Goal: Task Accomplishment & Management: Use online tool/utility

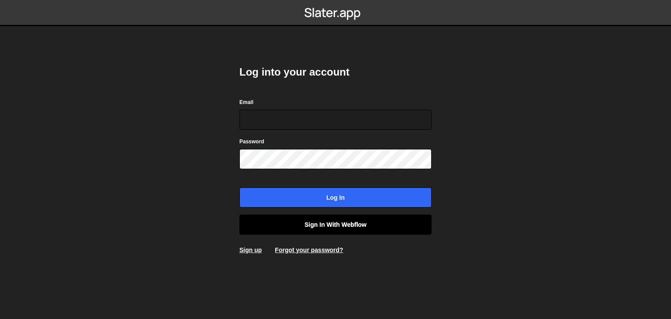
click at [318, 221] on link "Sign in with Webflow" at bounding box center [335, 224] width 192 height 20
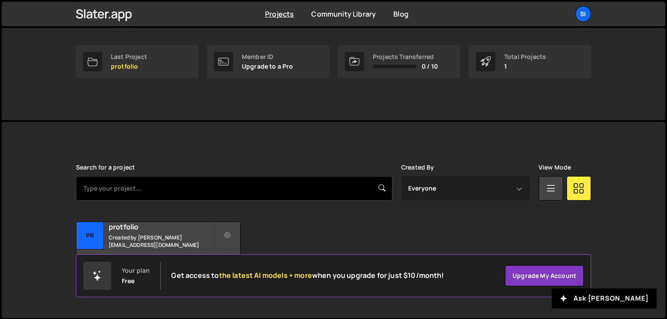
scroll to position [131, 0]
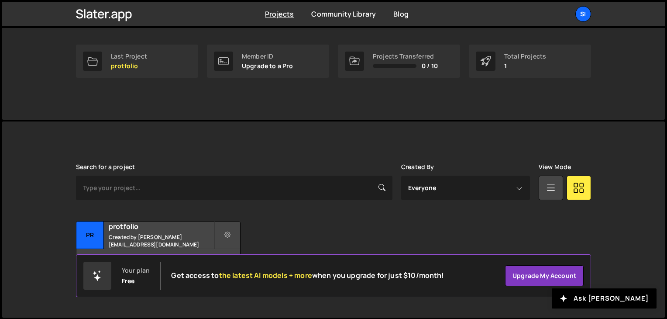
click at [609, 266] on div "Slater is designed for desktop use. Please use a larger screen to access the fu…" at bounding box center [334, 219] width 664 height 196
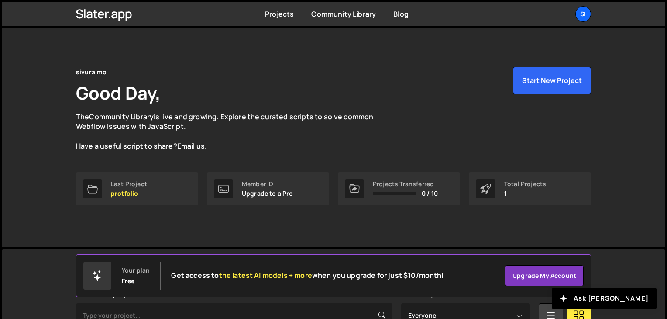
scroll to position [0, 0]
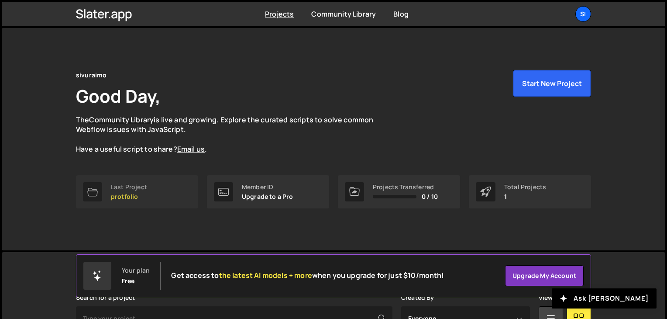
click at [147, 195] on link "Last Project protfolio" at bounding box center [137, 191] width 122 height 33
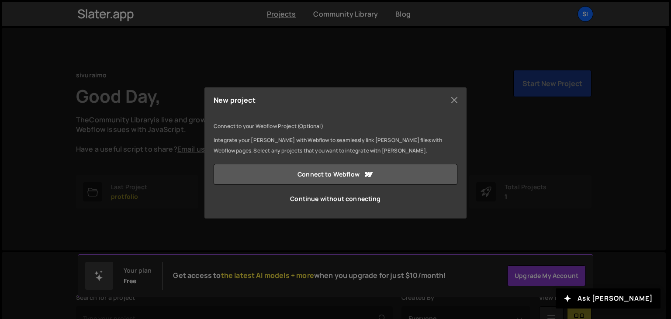
click at [351, 174] on link "Connect to Webflow" at bounding box center [336, 174] width 244 height 21
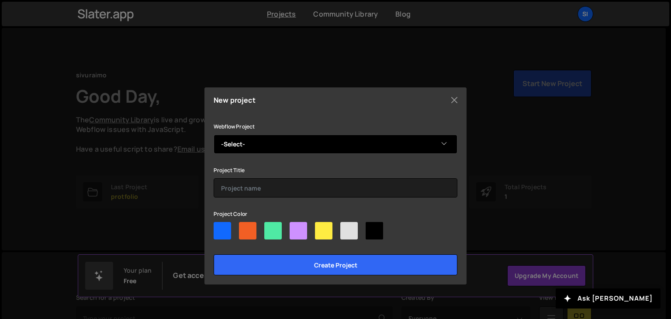
click at [262, 143] on select "-Select- DD with demo" at bounding box center [336, 144] width 244 height 19
select select "68680db6b9a5c2feae1c98f0"
click at [214, 135] on select "-Select- DD with demo" at bounding box center [336, 144] width 244 height 19
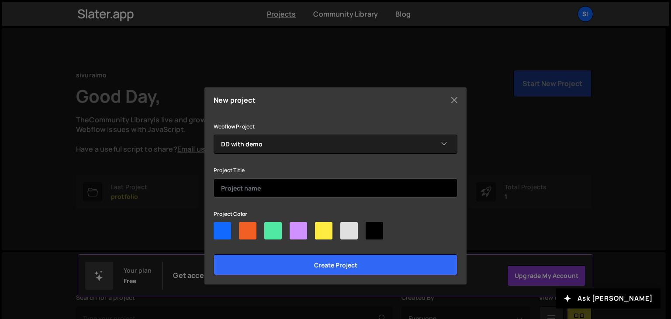
click at [246, 183] on input "text" at bounding box center [336, 187] width 244 height 19
click at [224, 185] on input "Designer-diary" at bounding box center [336, 187] width 244 height 19
type input "designer-diary"
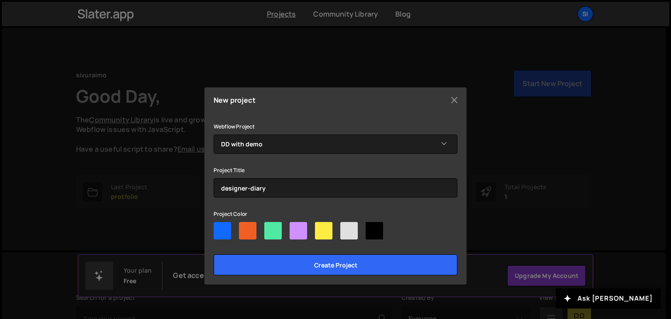
click at [241, 232] on div at bounding box center [247, 230] width 17 height 17
click at [241, 228] on input"] "radio" at bounding box center [242, 225] width 6 height 6
radio input"] "true"
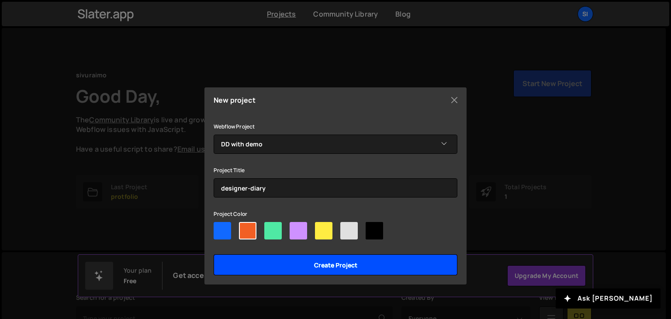
click at [277, 263] on input "Create project" at bounding box center [336, 264] width 244 height 21
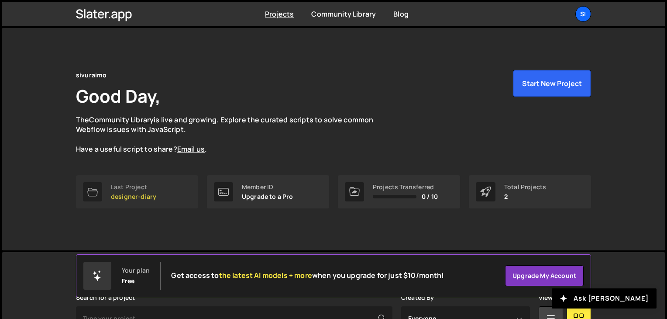
click at [146, 189] on div "Last Project" at bounding box center [133, 186] width 45 height 7
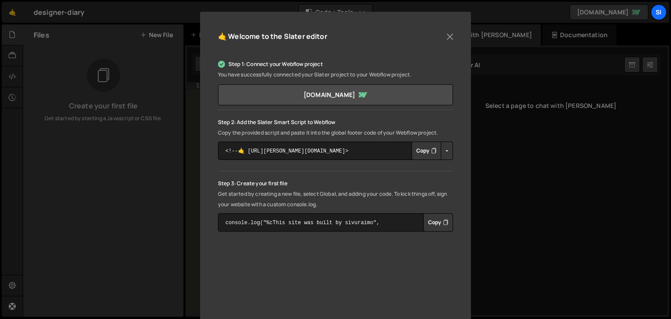
scroll to position [87, 0]
click at [443, 151] on button "Button group with nested dropdown" at bounding box center [447, 149] width 12 height 18
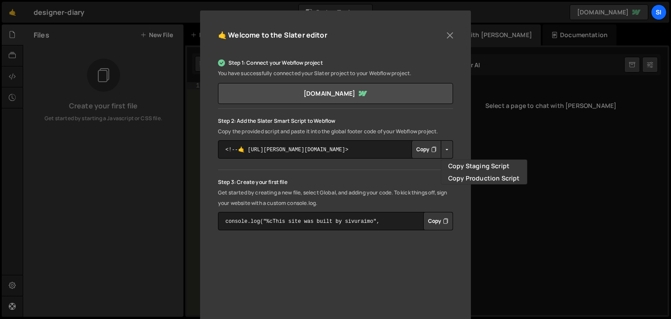
click at [443, 151] on button "Button group with nested dropdown" at bounding box center [447, 149] width 12 height 18
click at [423, 151] on button "Copy" at bounding box center [427, 149] width 30 height 18
click at [355, 151] on textarea "<!--🤙 https://slater.app/16642.js--> <script>document.addEventListener("DOMCont…" at bounding box center [335, 149] width 235 height 18
click at [419, 153] on button "Copy" at bounding box center [427, 149] width 30 height 18
click at [432, 226] on button "Copy" at bounding box center [438, 221] width 30 height 18
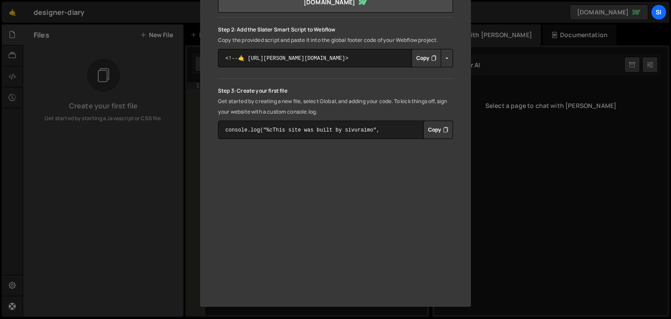
scroll to position [0, 0]
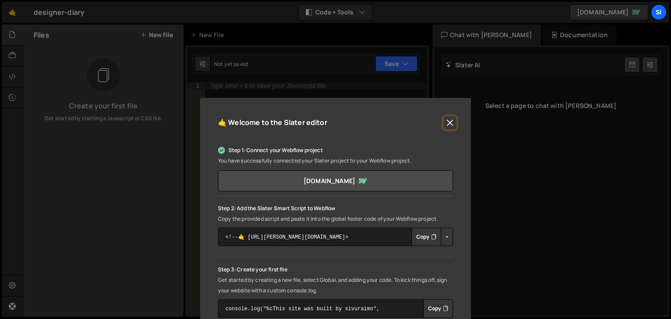
click at [453, 120] on button "Close" at bounding box center [449, 122] width 13 height 13
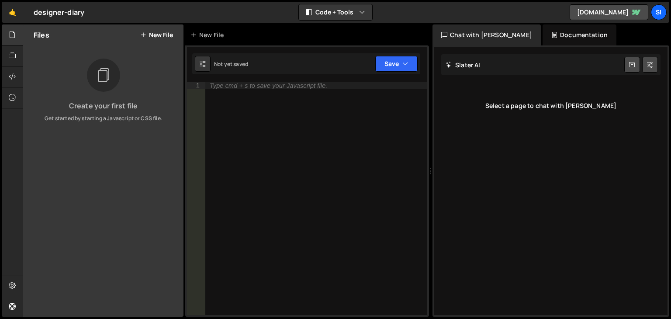
click at [85, 83] on div "Create your first file Get started by starting a Javascript or CSS file." at bounding box center [103, 91] width 160 height 64
click at [155, 33] on button "New File" at bounding box center [156, 34] width 33 height 7
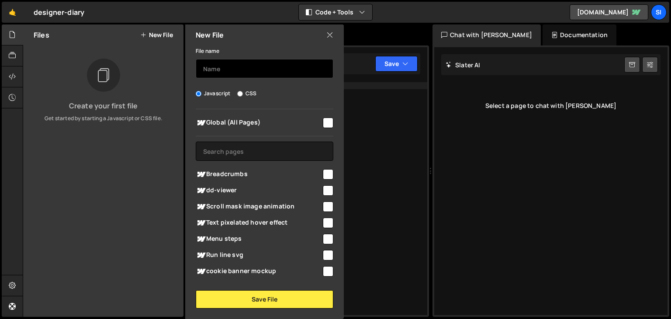
click at [218, 67] on input "text" at bounding box center [265, 68] width 138 height 19
type input "gsap-base"
click at [292, 123] on span "Global (All Pages)" at bounding box center [259, 123] width 126 height 10
click at [277, 124] on span "Global (All Pages)" at bounding box center [259, 123] width 126 height 10
checkbox input "false"
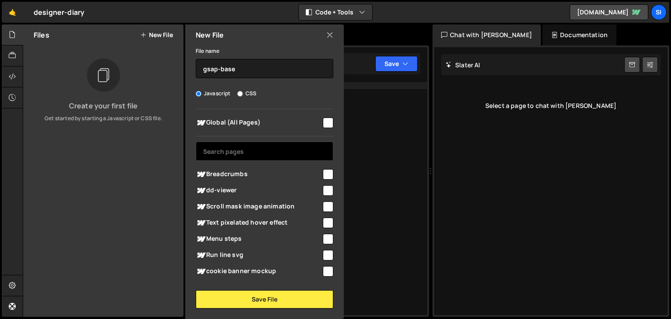
click at [226, 152] on input "text" at bounding box center [265, 151] width 138 height 19
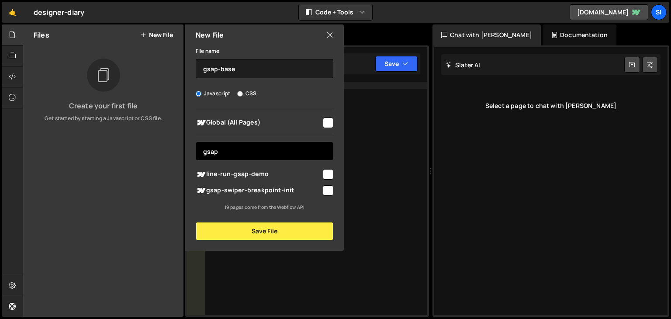
type input "gsap"
click at [240, 94] on input "CSS" at bounding box center [240, 94] width 6 height 6
radio input "true"
click at [197, 92] on input "Javascript" at bounding box center [199, 94] width 6 height 6
radio input "true"
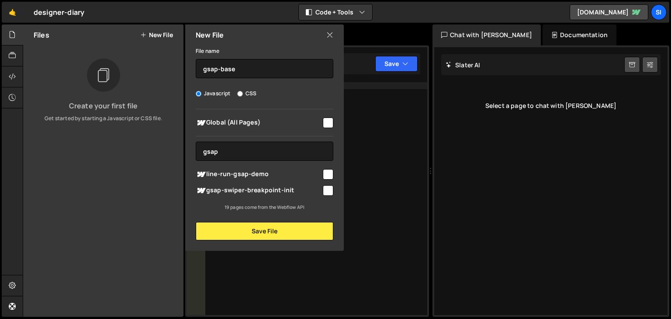
click at [323, 36] on div "New File" at bounding box center [264, 34] width 159 height 21
click at [329, 35] on icon at bounding box center [329, 35] width 7 height 10
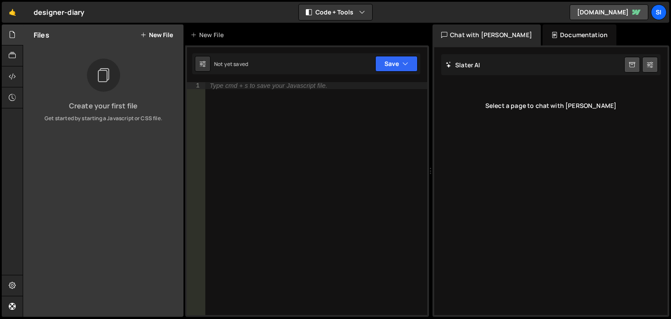
click at [159, 34] on button "New File" at bounding box center [156, 34] width 33 height 7
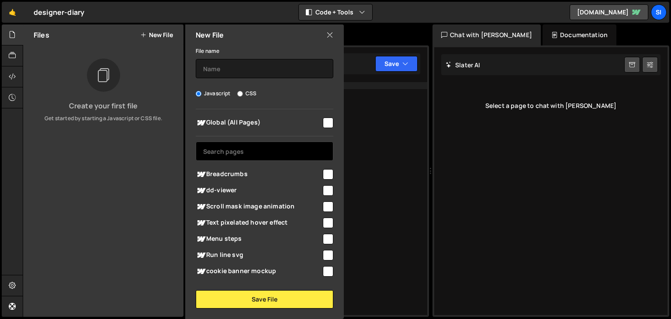
click at [248, 153] on input "text" at bounding box center [265, 151] width 138 height 19
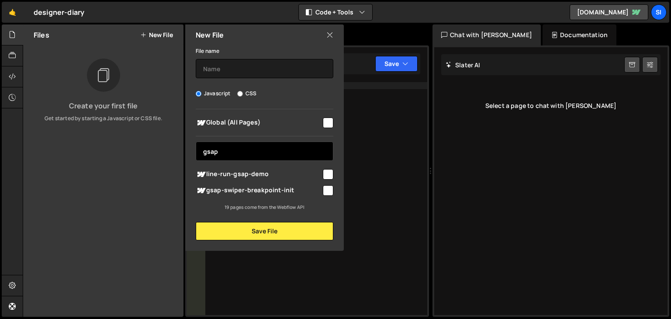
type input "gsap"
click at [329, 41] on div "New File" at bounding box center [264, 34] width 159 height 21
click at [330, 35] on icon at bounding box center [329, 35] width 7 height 10
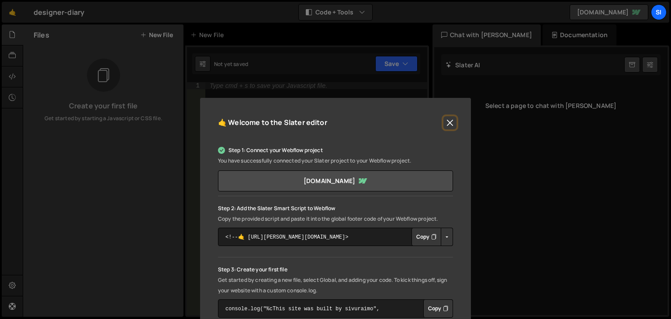
click at [447, 124] on button "Close" at bounding box center [449, 122] width 13 height 13
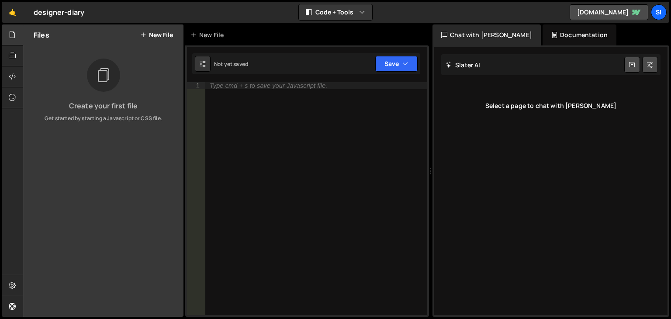
click at [163, 37] on button "New File" at bounding box center [156, 34] width 33 height 7
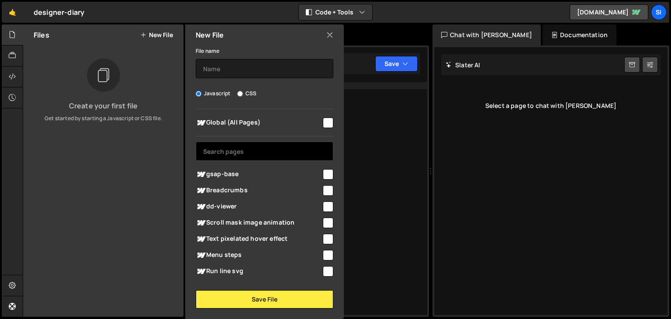
click at [241, 156] on input "text" at bounding box center [265, 151] width 138 height 19
click at [325, 175] on input "checkbox" at bounding box center [328, 174] width 10 height 10
checkbox input "true"
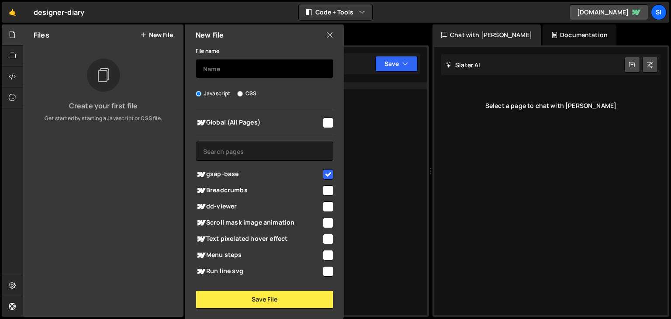
click at [218, 69] on input "text" at bounding box center [265, 68] width 138 height 19
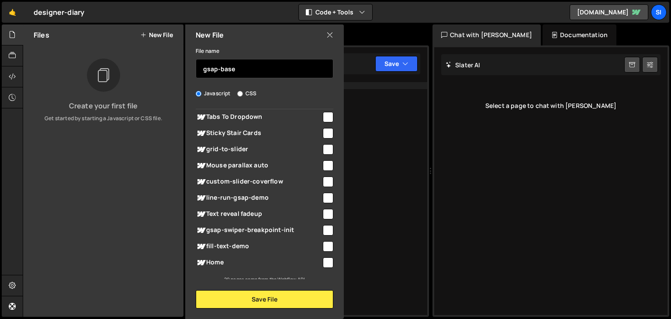
scroll to position [206, 0]
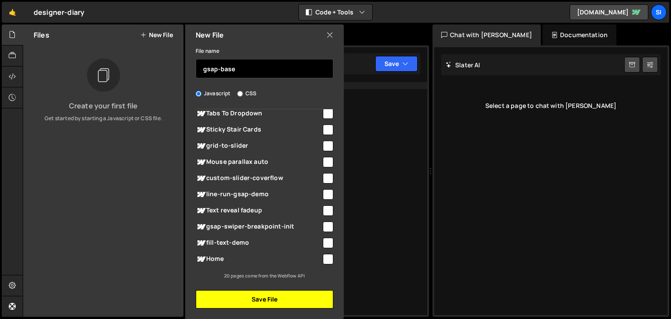
type input "gsap-base"
click at [271, 295] on button "Save File" at bounding box center [265, 299] width 138 height 18
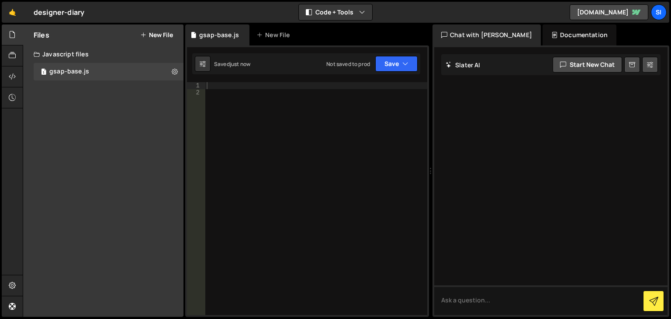
click at [218, 90] on div at bounding box center [316, 205] width 222 height 247
click at [219, 83] on div at bounding box center [316, 205] width 222 height 247
type textarea "<"
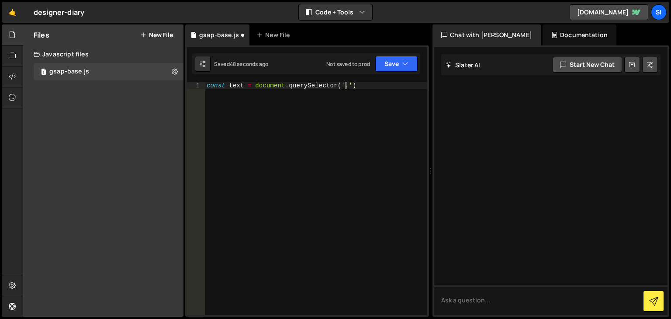
paste textarea "dd-text-24px"
type textarea "const text = document.querySelector('.dd-text-24px');"
type textarea "const text = document.querySelector('.dd-text-24px')"
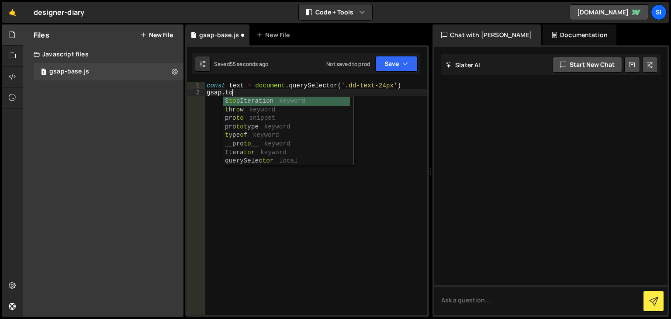
scroll to position [0, 2]
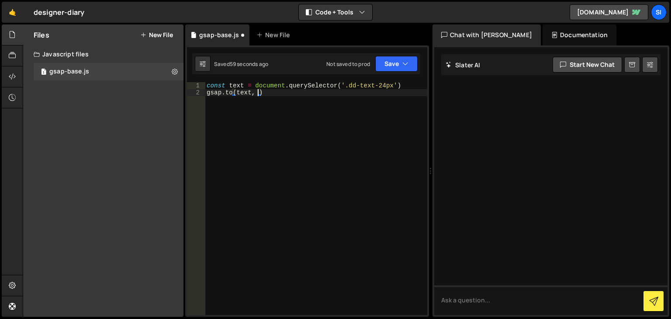
type textarea "gsap.to(text, {})"
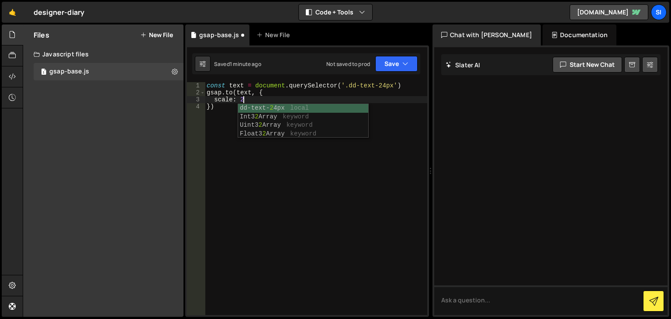
type textarea "scale: 2,"
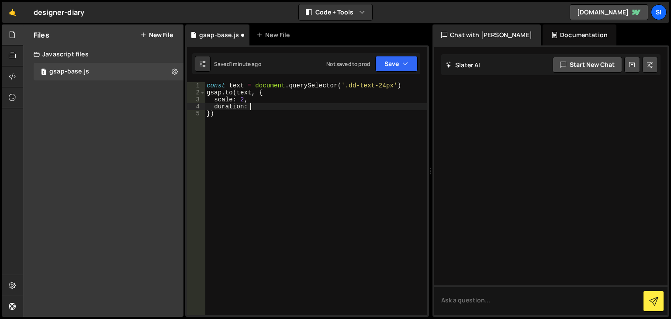
scroll to position [0, 3]
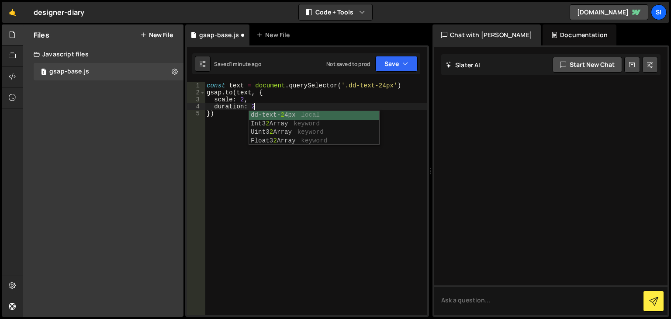
click at [289, 164] on div "const text = document . querySelector ( '.dd-text-24px' ) gsap . to ( text , { …" at bounding box center [316, 205] width 222 height 247
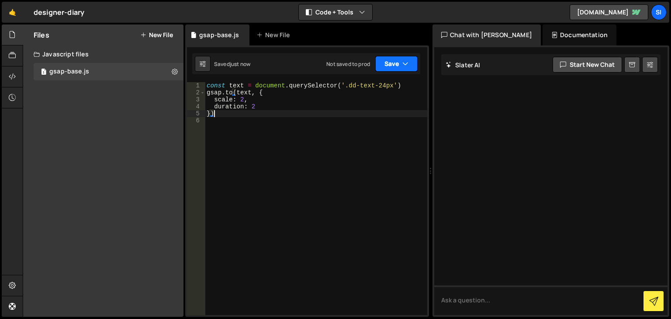
type textarea "})"
click at [396, 62] on button "Save" at bounding box center [396, 64] width 42 height 16
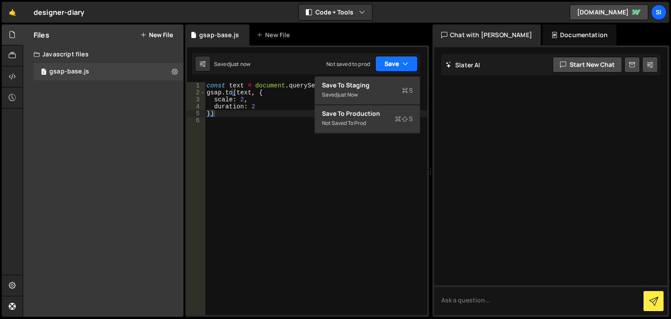
click at [391, 61] on button "Save" at bounding box center [396, 64] width 42 height 16
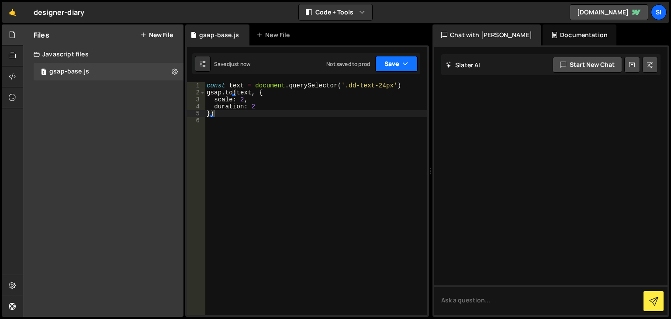
click at [391, 61] on button "Save" at bounding box center [396, 64] width 42 height 16
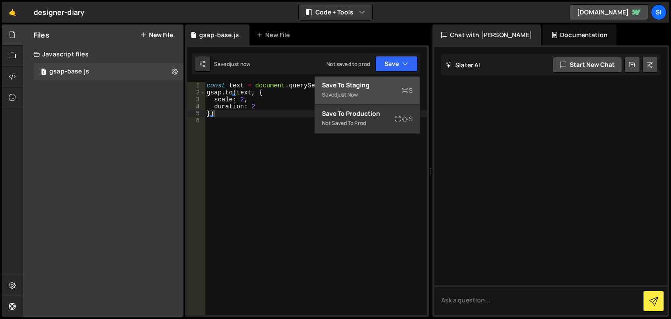
click at [379, 100] on div "Saved just now" at bounding box center [367, 95] width 91 height 10
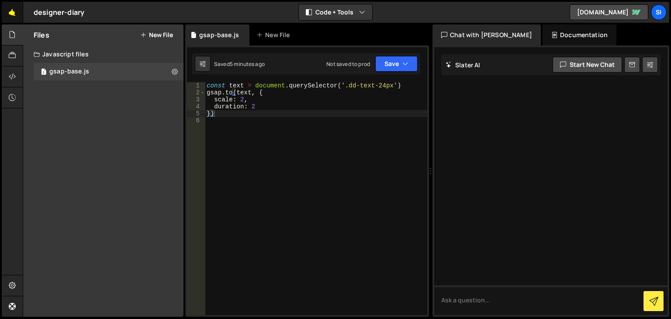
click at [12, 9] on link "🤙" at bounding box center [12, 12] width 21 height 21
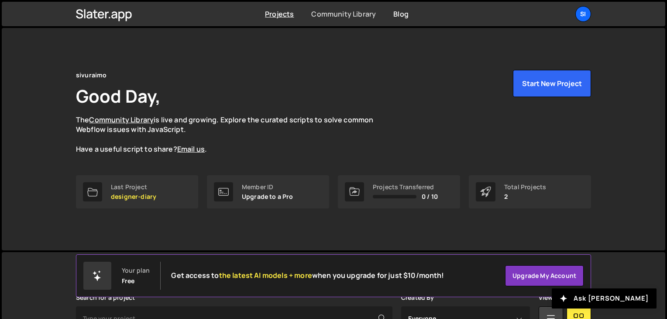
click at [340, 10] on link "Community Library" at bounding box center [343, 14] width 65 height 10
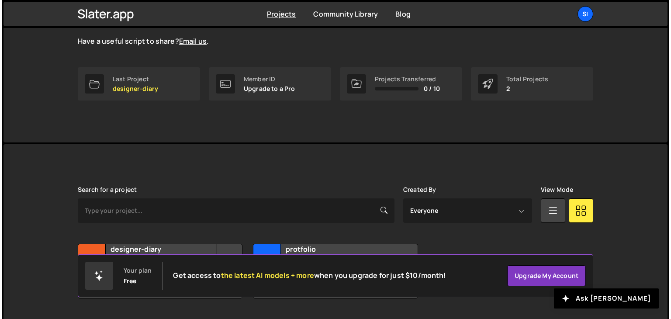
scroll to position [131, 0]
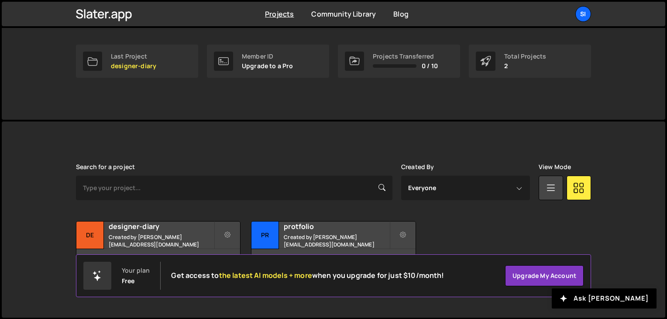
drag, startPoint x: 107, startPoint y: 285, endPoint x: 108, endPoint y: 278, distance: 6.8
click at [107, 284] on div at bounding box center [97, 276] width 28 height 28
click at [528, 276] on link "Upgrade my account" at bounding box center [544, 275] width 79 height 21
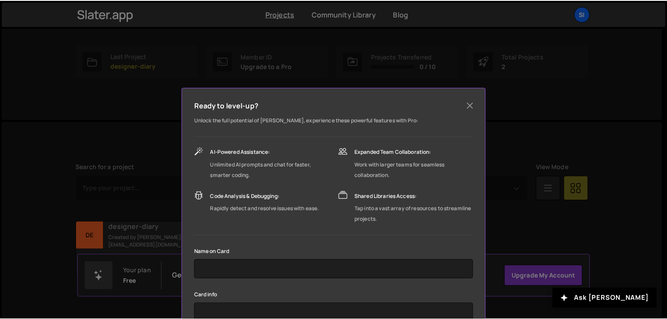
scroll to position [0, 0]
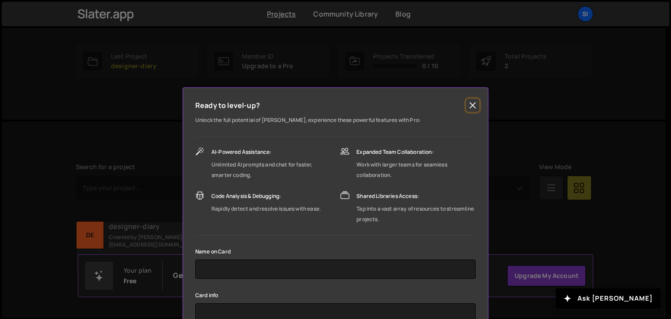
click at [470, 108] on button "Close" at bounding box center [472, 105] width 13 height 13
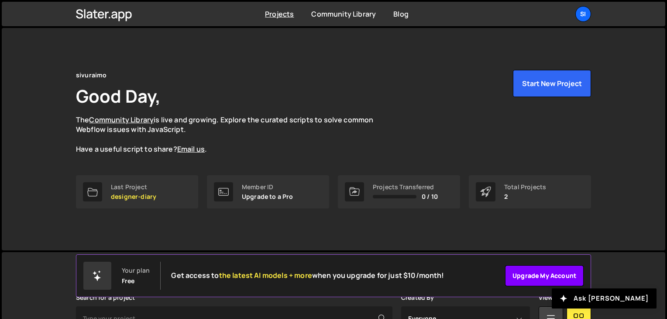
scroll to position [131, 0]
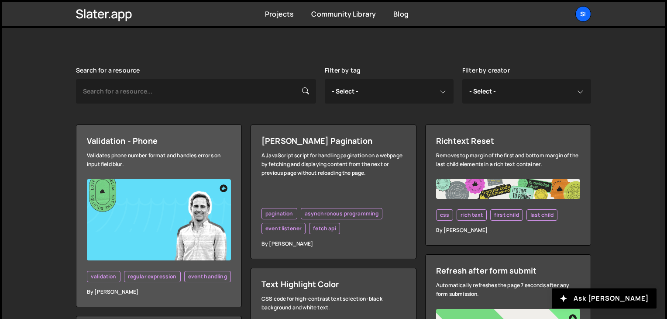
scroll to position [218, 0]
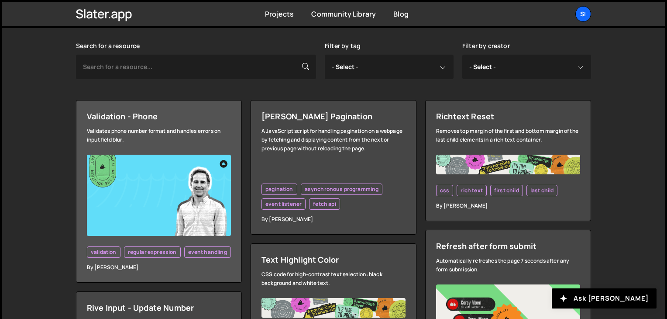
click at [141, 200] on img at bounding box center [159, 195] width 144 height 81
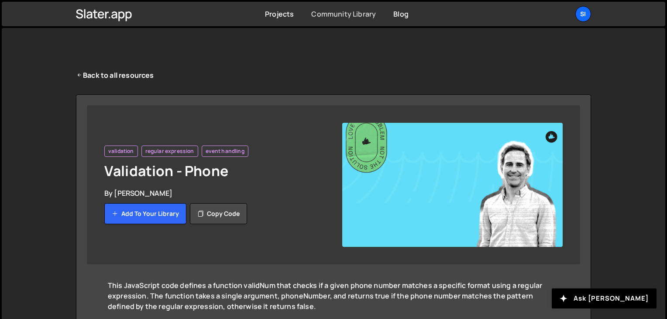
click at [333, 14] on link "Community Library" at bounding box center [343, 14] width 65 height 10
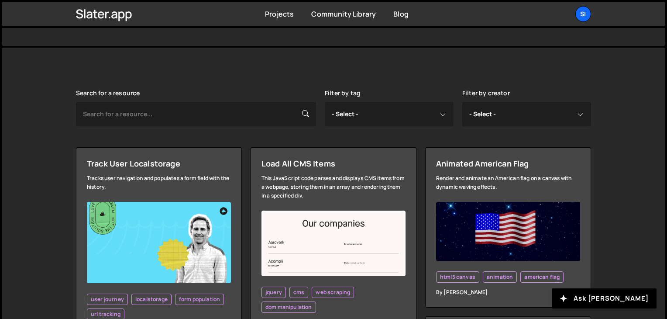
scroll to position [175, 0]
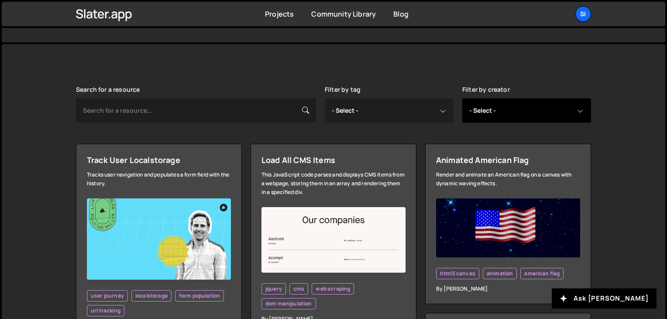
click at [506, 105] on select "- Select - all resources [PERSON_NAME] [PERSON_NAME] Digipop Green [PERSON_NAME…" at bounding box center [527, 110] width 129 height 24
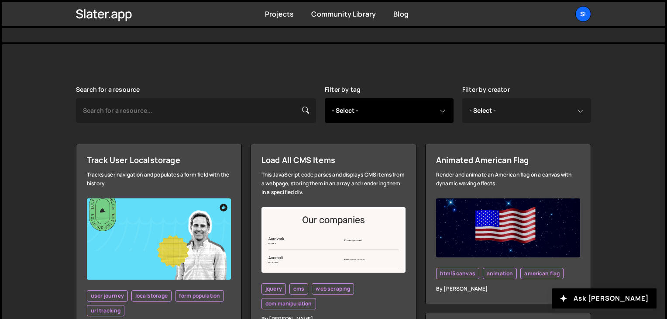
click at [405, 114] on select "- Select - all resources ::selection api american flag animation array filterin…" at bounding box center [389, 110] width 129 height 24
select select "canvas"
click at [325, 98] on select "- Select - all resources ::selection api american flag animation array filterin…" at bounding box center [389, 110] width 129 height 24
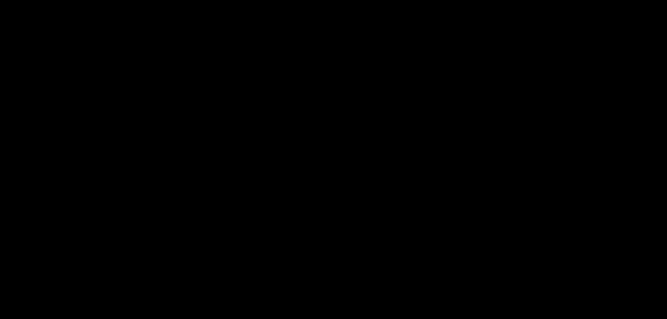
select select "canvas"
select select
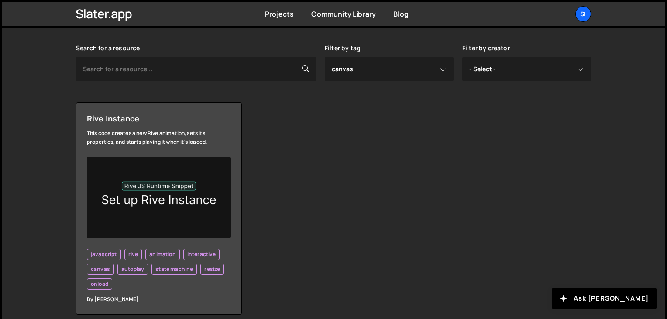
scroll to position [218, 0]
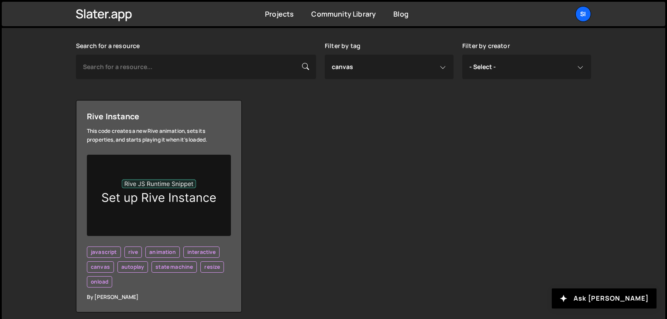
click at [171, 205] on img at bounding box center [159, 195] width 144 height 81
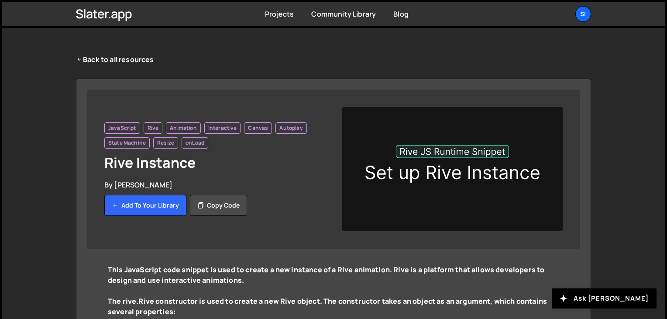
scroll to position [9, 0]
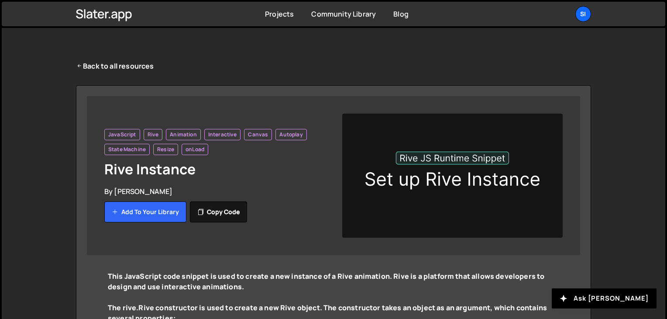
click at [219, 210] on button "Copy code" at bounding box center [218, 211] width 57 height 21
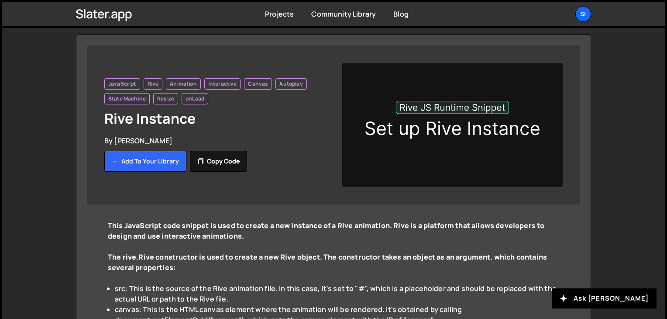
scroll to position [53, 0]
